Goal: Download file/media

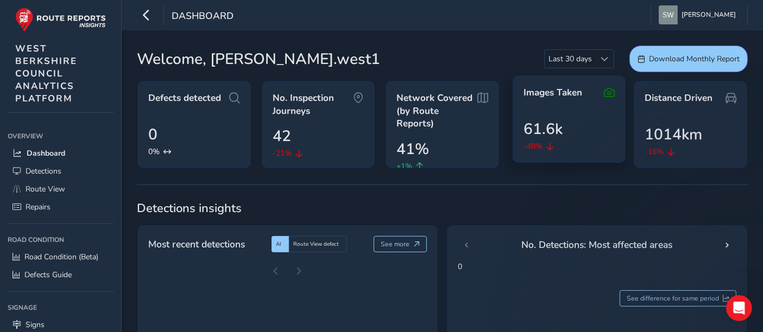
click at [608, 93] on icon at bounding box center [609, 92] width 11 height 13
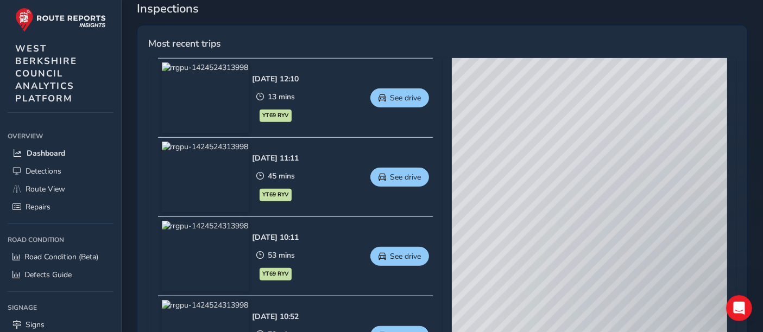
scroll to position [482, 0]
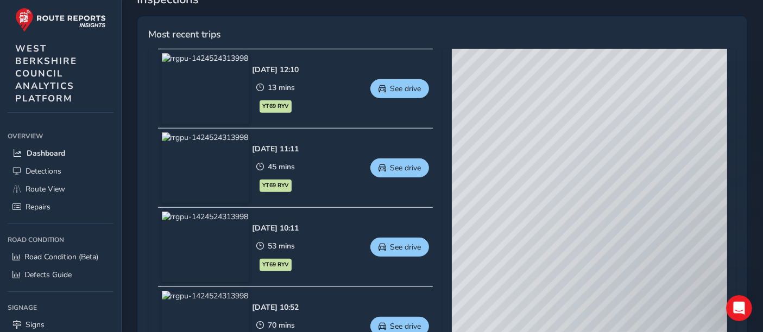
drag, startPoint x: 516, startPoint y: 260, endPoint x: 656, endPoint y: 206, distance: 149.8
click at [656, 206] on div "© Mapbox © OpenStreetMap Improve this map © Maxar" at bounding box center [589, 209] width 275 height 320
drag, startPoint x: 575, startPoint y: 91, endPoint x: 625, endPoint y: 257, distance: 172.8
click at [625, 257] on div "© Mapbox © OpenStreetMap Improve this map © Maxar" at bounding box center [589, 209] width 275 height 320
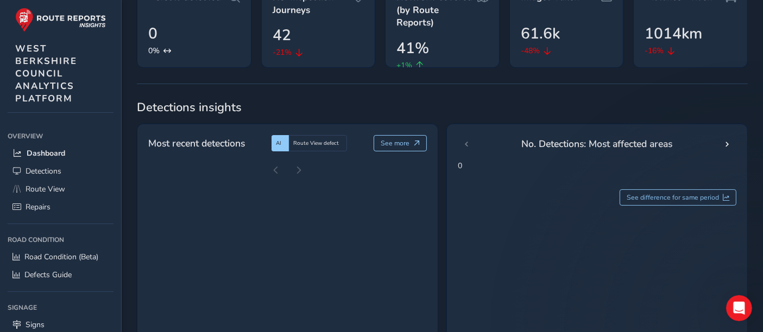
scroll to position [0, 0]
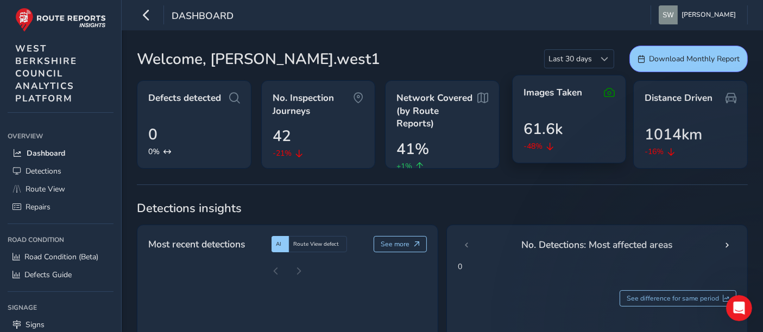
click at [605, 93] on icon at bounding box center [609, 92] width 11 height 13
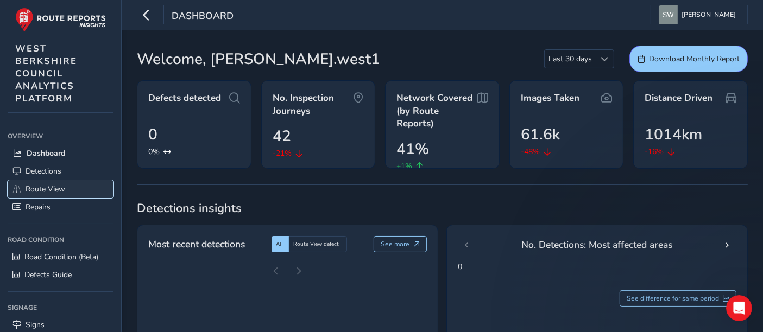
click at [49, 187] on span "Route View" at bounding box center [46, 189] width 40 height 10
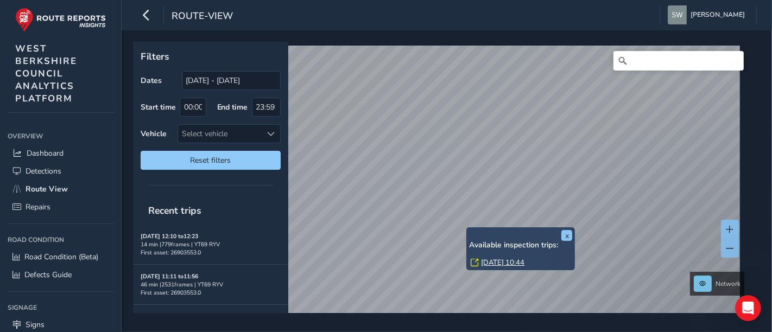
click at [467, 229] on div "x Available inspection trips: [GEOGRAPHIC_DATA][DATE] 10:44" at bounding box center [520, 248] width 109 height 43
click at [485, 260] on link "[DATE] 10:44" at bounding box center [502, 263] width 43 height 10
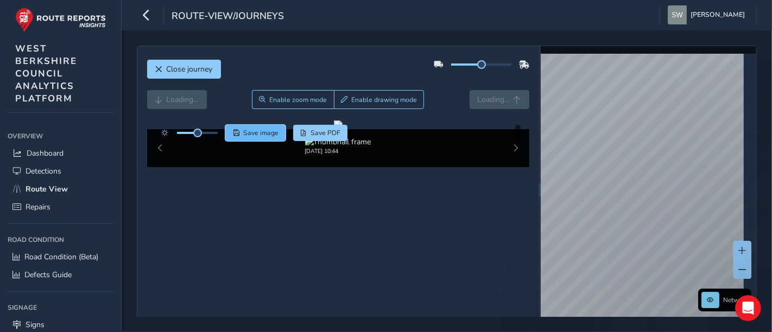
click at [274, 140] on button "Save image" at bounding box center [255, 133] width 60 height 16
click at [205, 71] on span "Close journey" at bounding box center [190, 69] width 46 height 10
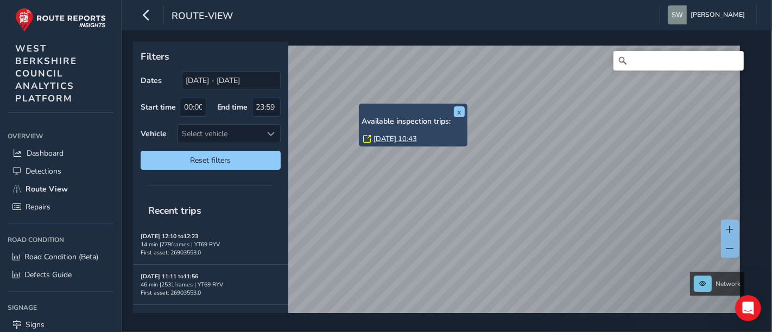
click at [375, 138] on link "[DATE] 10:43" at bounding box center [395, 139] width 43 height 10
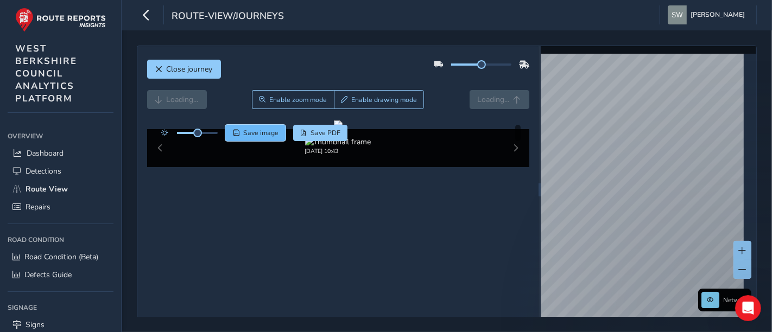
click at [270, 136] on span "Save image" at bounding box center [260, 133] width 35 height 9
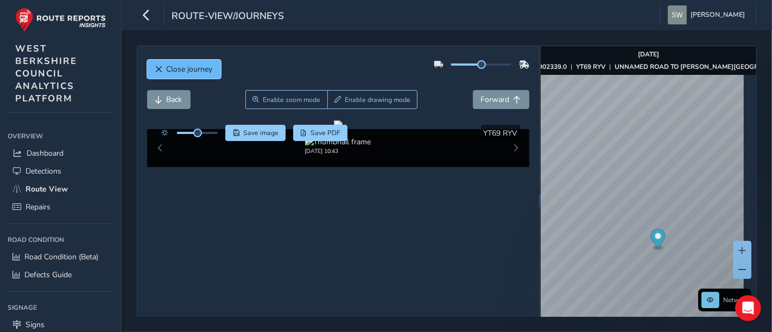
click at [187, 67] on span "Close journey" at bounding box center [190, 69] width 46 height 10
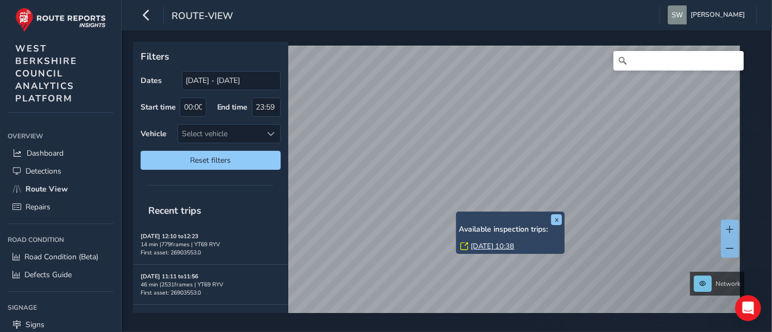
click at [478, 245] on link "[DATE] 10:38" at bounding box center [492, 247] width 43 height 10
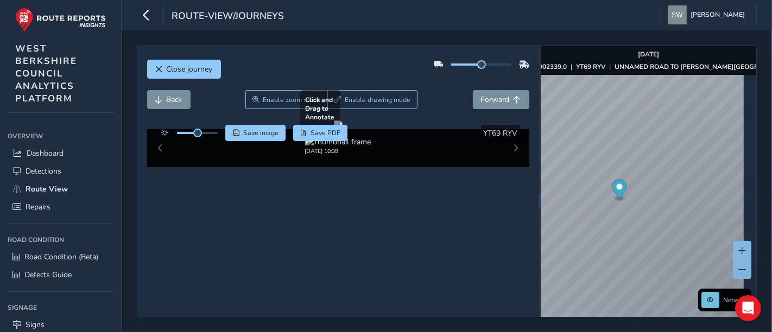
click at [334, 123] on div at bounding box center [338, 125] width 9 height 9
click at [261, 129] on span "Save image" at bounding box center [260, 133] width 35 height 9
